Goal: Task Accomplishment & Management: Complete application form

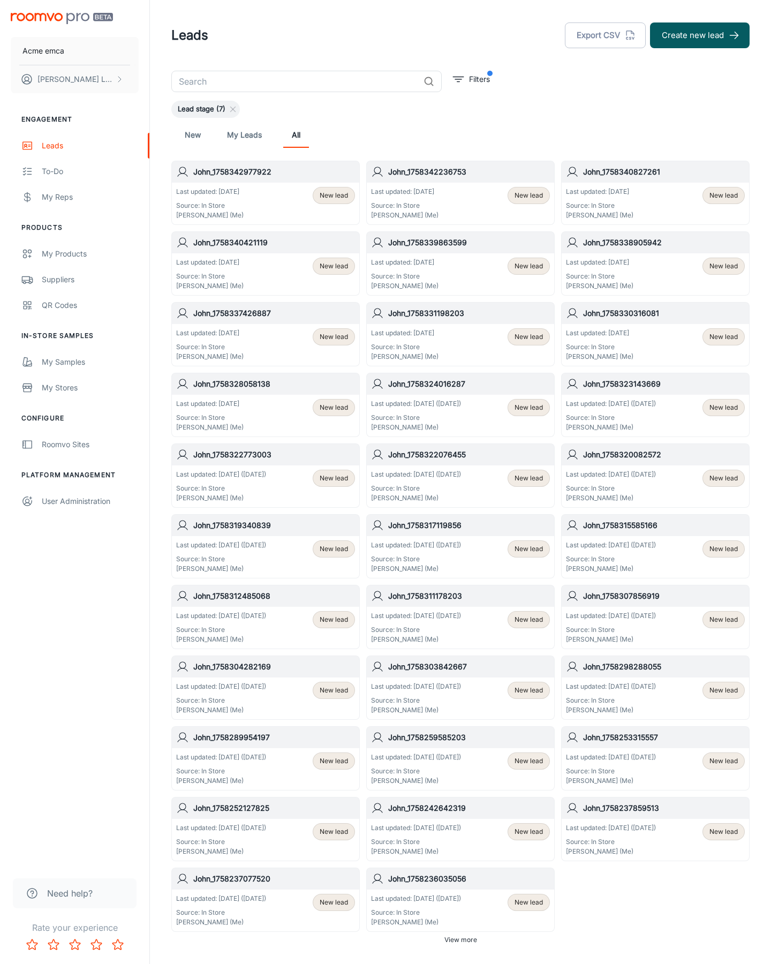
click at [700, 35] on button "Create new lead" at bounding box center [700, 35] width 100 height 26
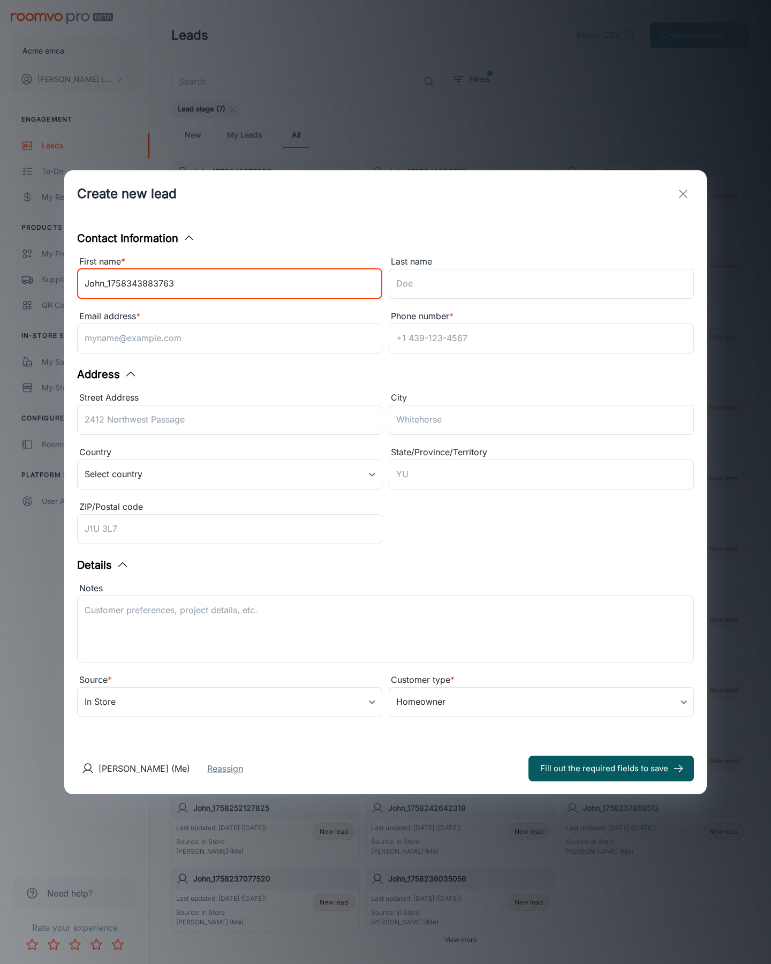
type input "John_1758343883763"
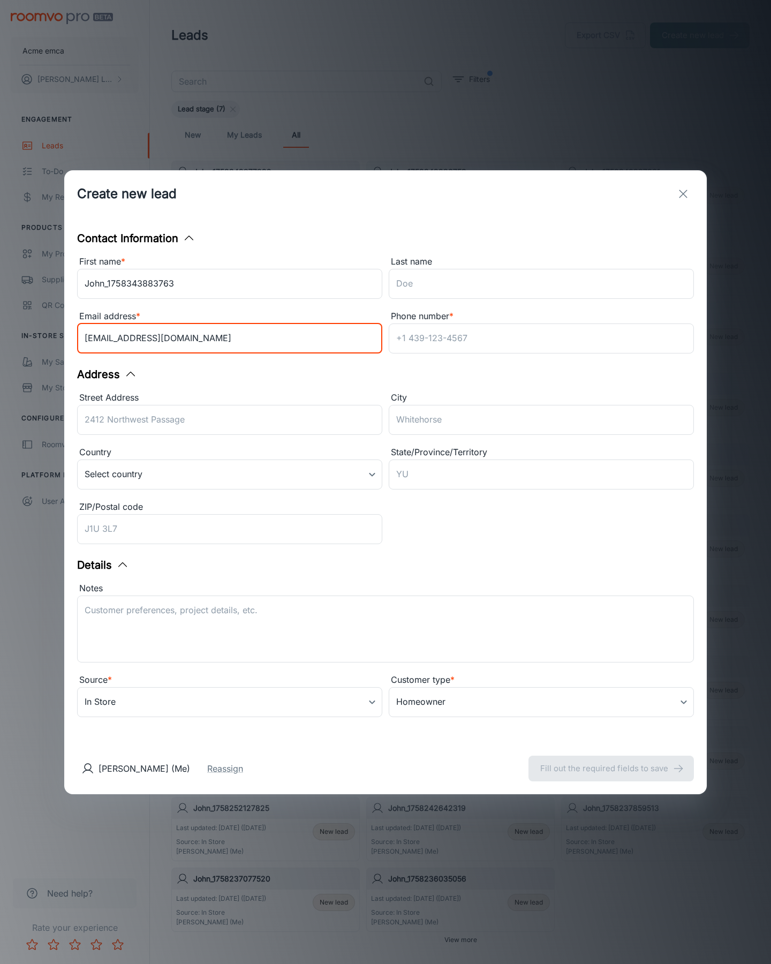
type input "[EMAIL_ADDRESS][DOMAIN_NAME]"
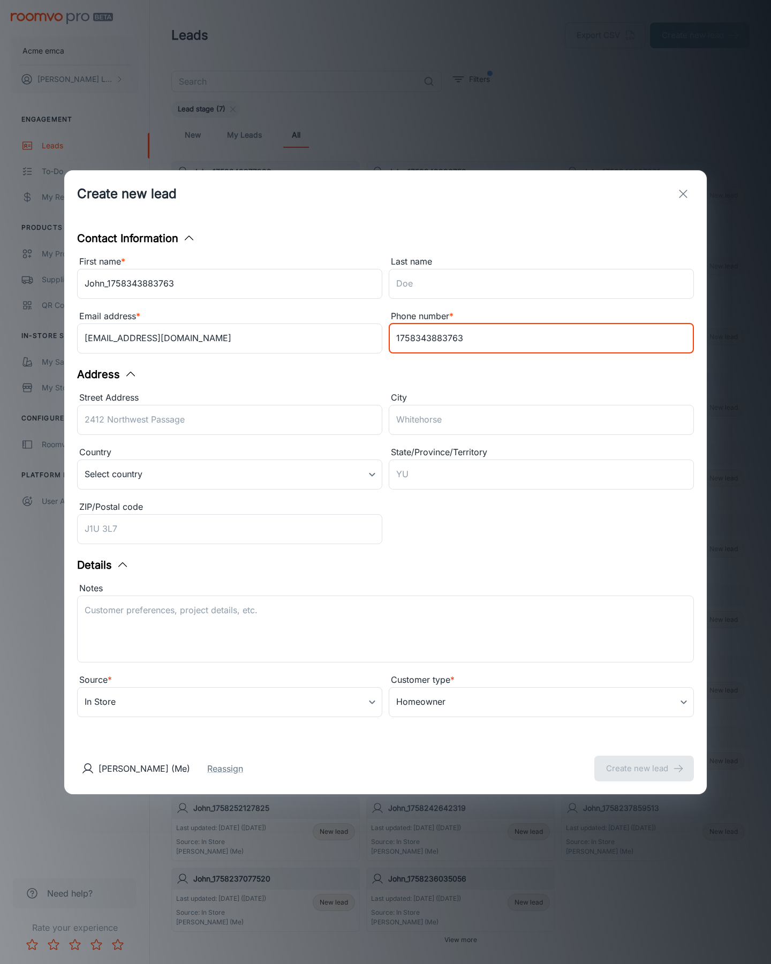
type input "1758343883763"
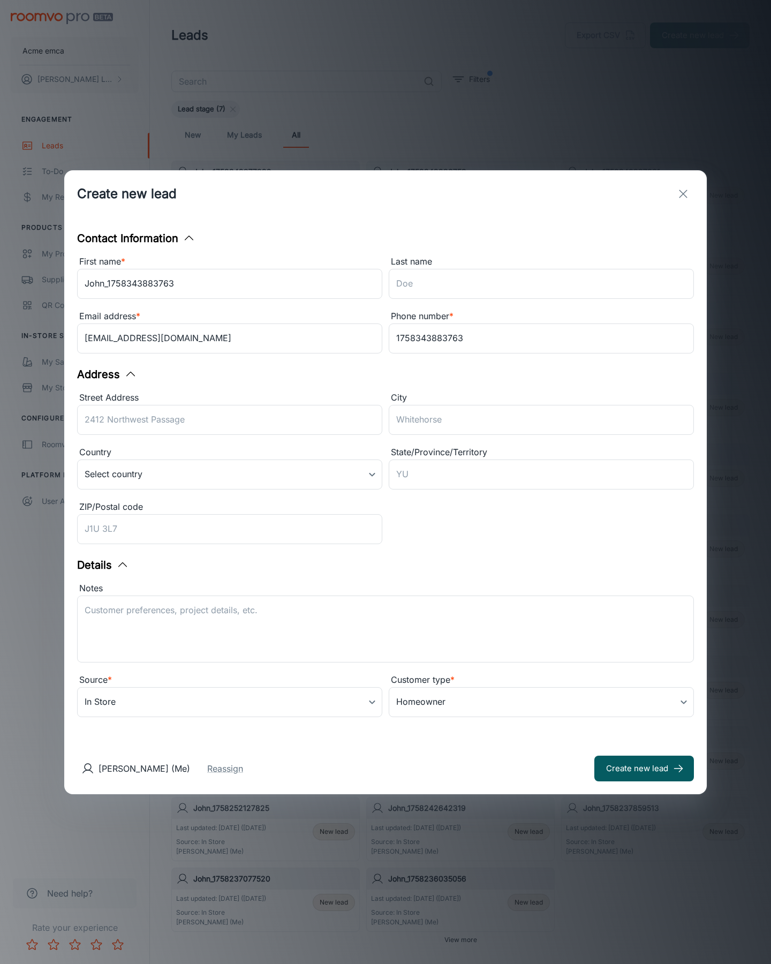
click at [644, 768] on button "Create new lead" at bounding box center [645, 769] width 100 height 26
